Goal: Information Seeking & Learning: Learn about a topic

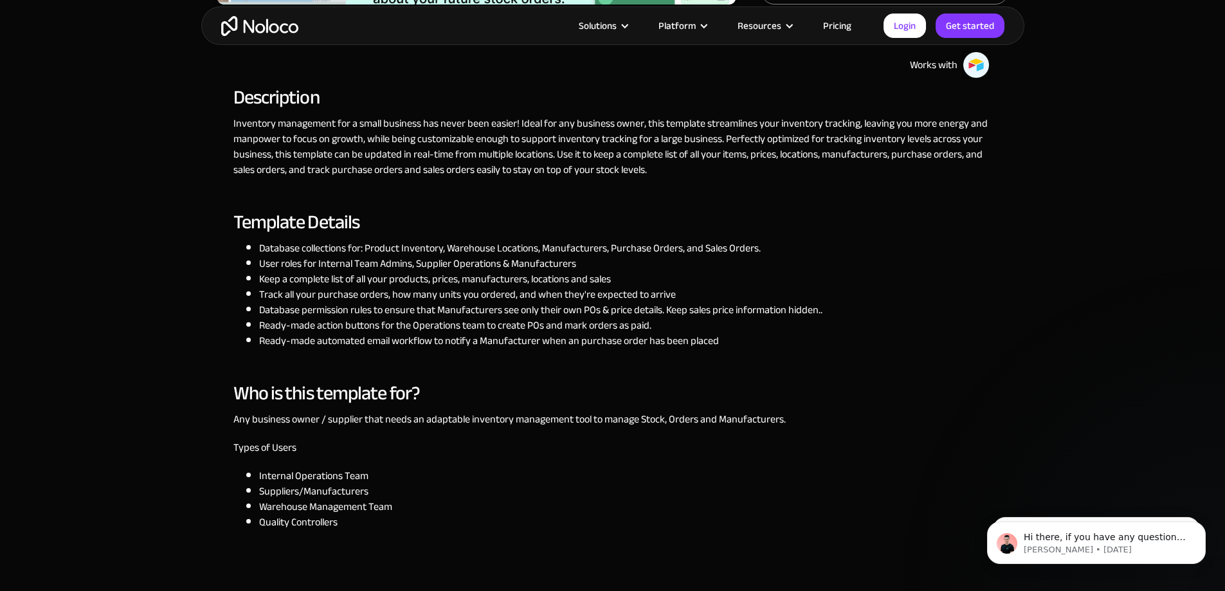
scroll to position [579, 0]
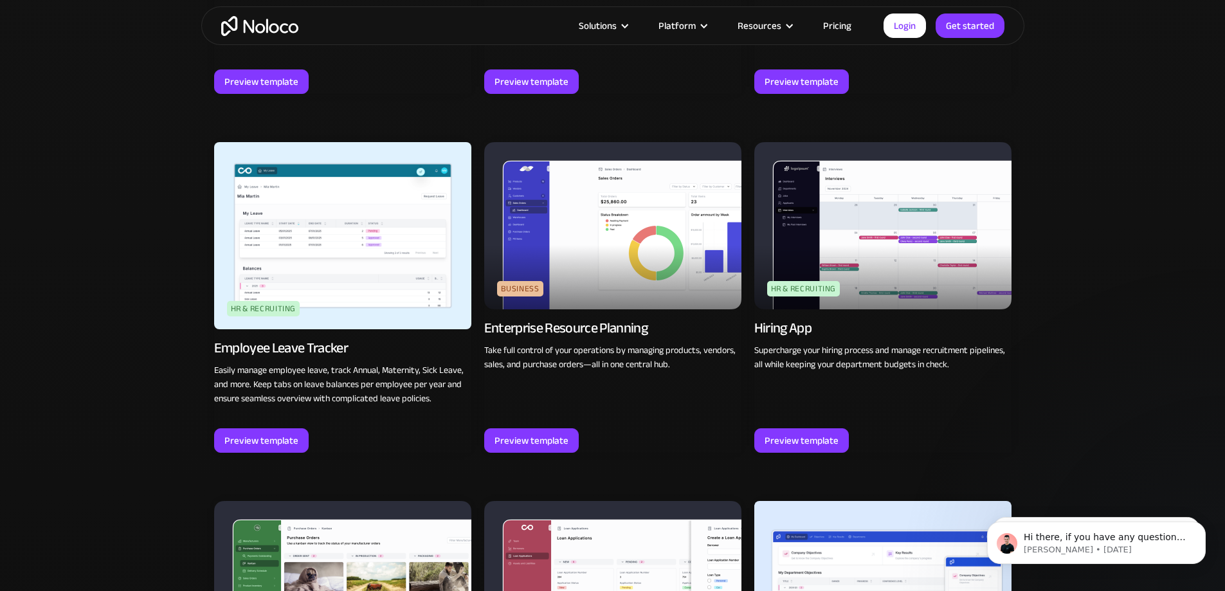
scroll to position [1626, 0]
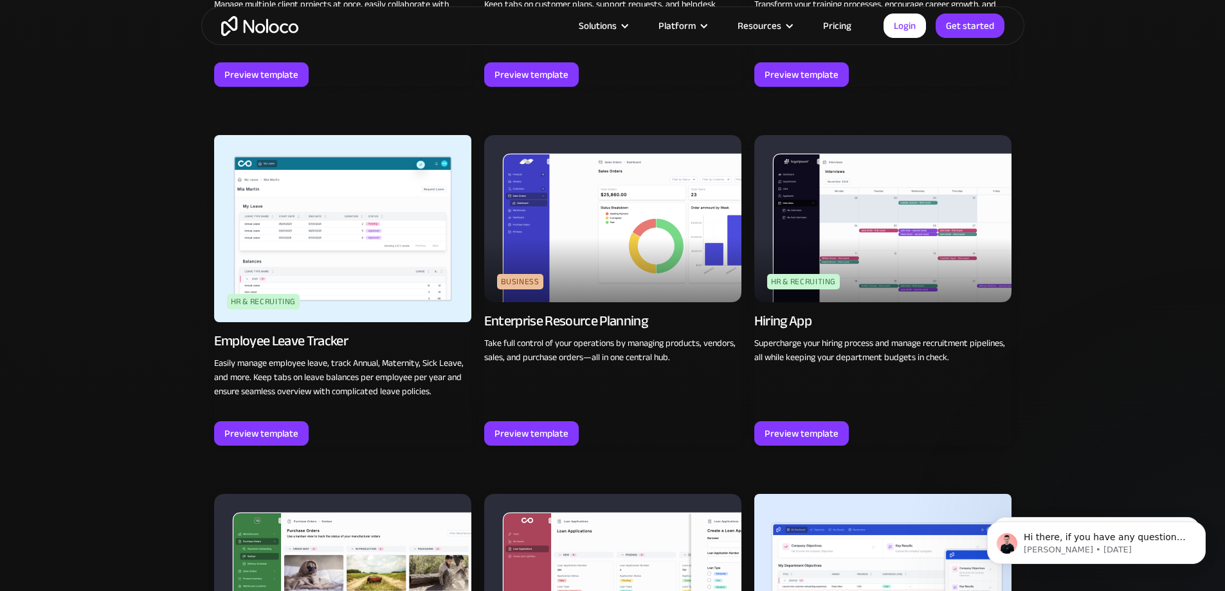
click at [570, 273] on img at bounding box center [612, 218] width 257 height 167
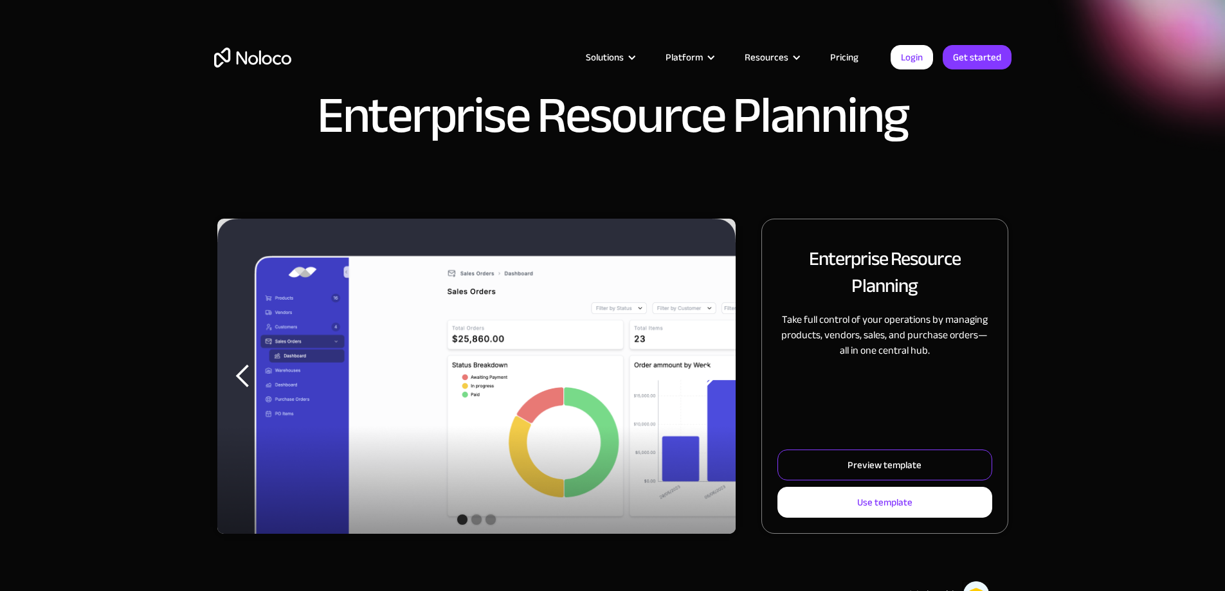
click at [868, 473] on div "Preview template" at bounding box center [884, 465] width 74 height 17
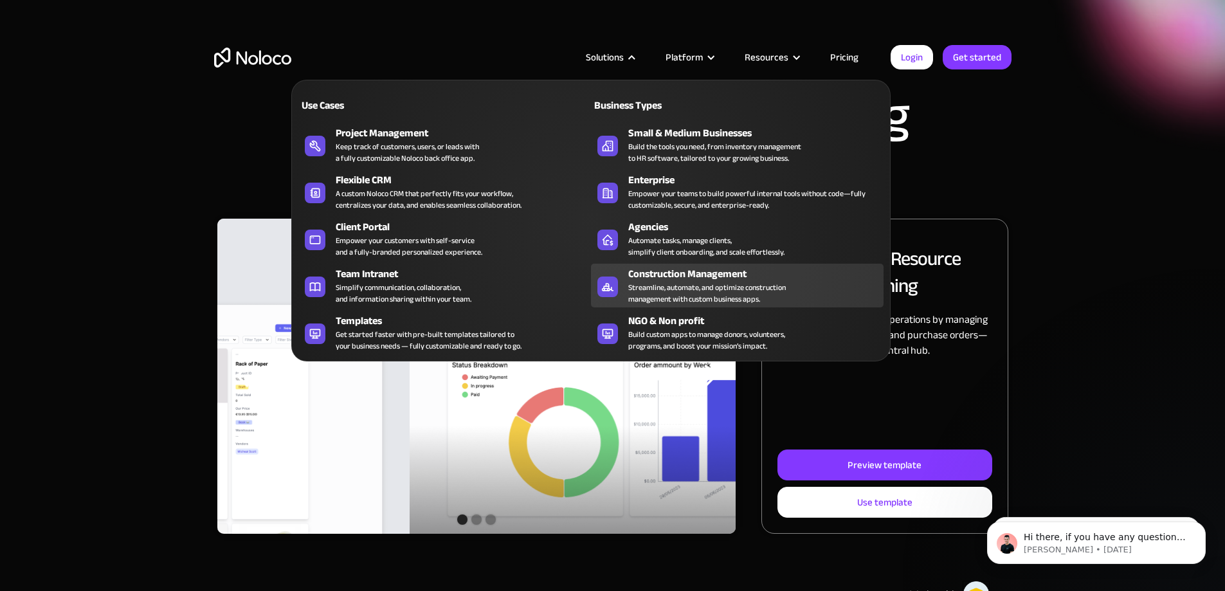
click at [691, 282] on div "Construction Management" at bounding box center [758, 273] width 261 height 15
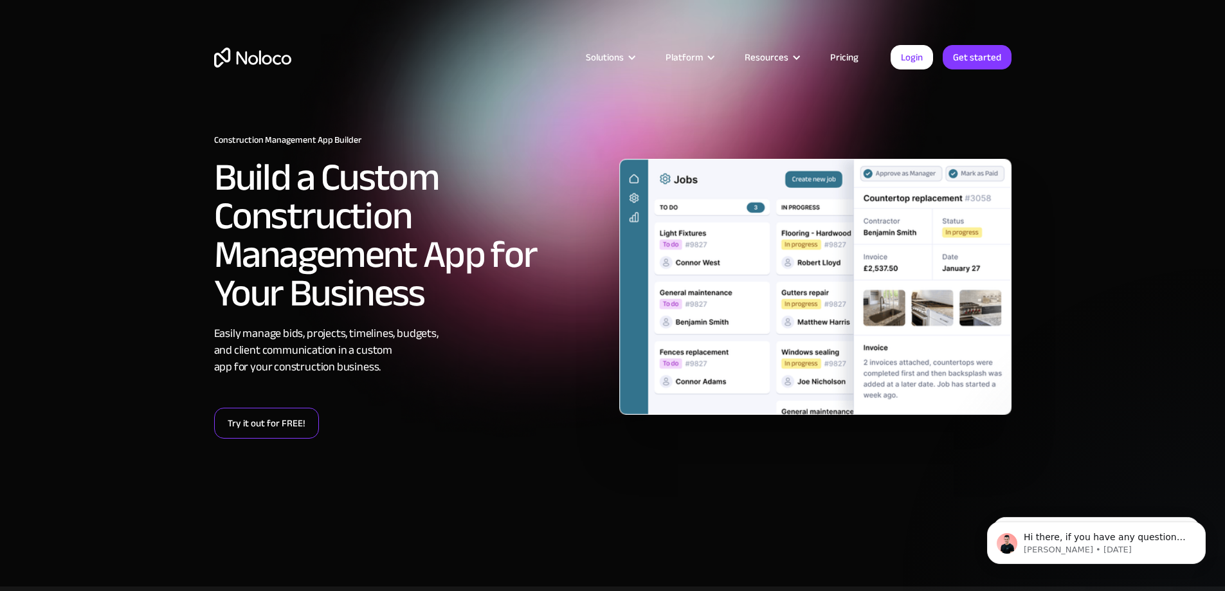
click at [269, 418] on link "Try it out for FREE!" at bounding box center [266, 423] width 105 height 31
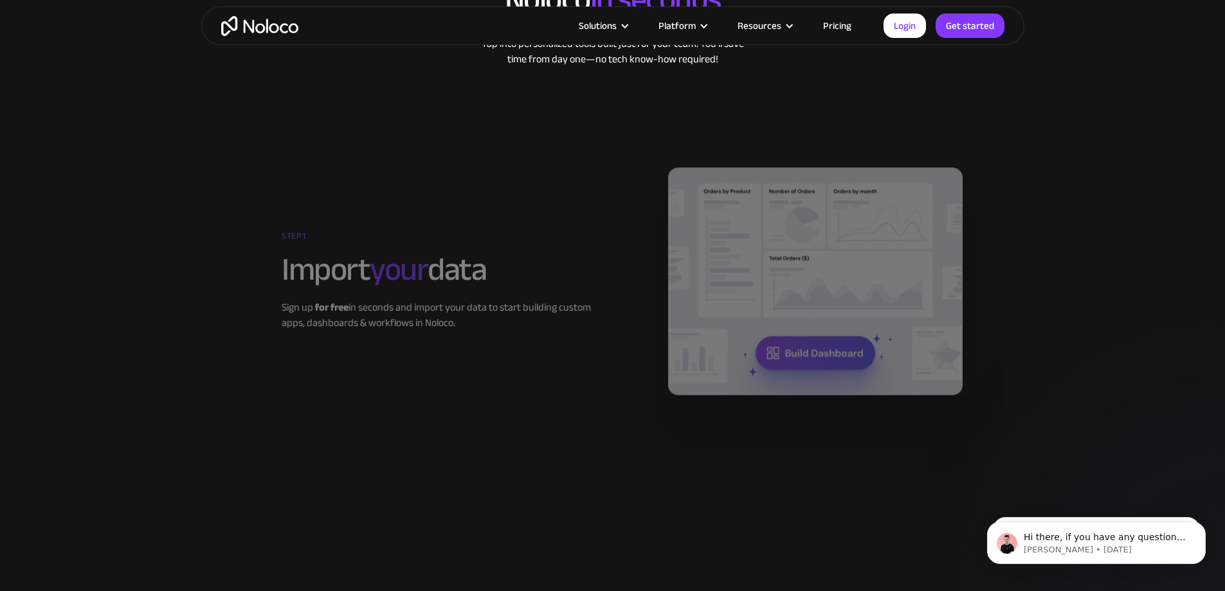
scroll to position [1800, 0]
